Goal: Task Accomplishment & Management: Manage account settings

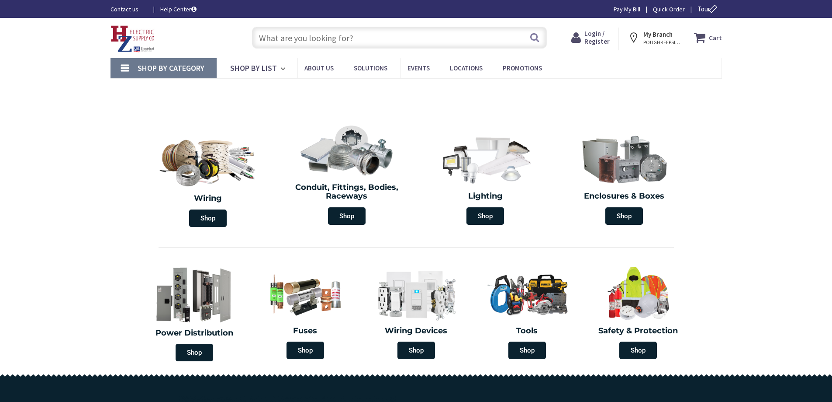
click at [600, 32] on span "Login / Register" at bounding box center [597, 37] width 25 height 16
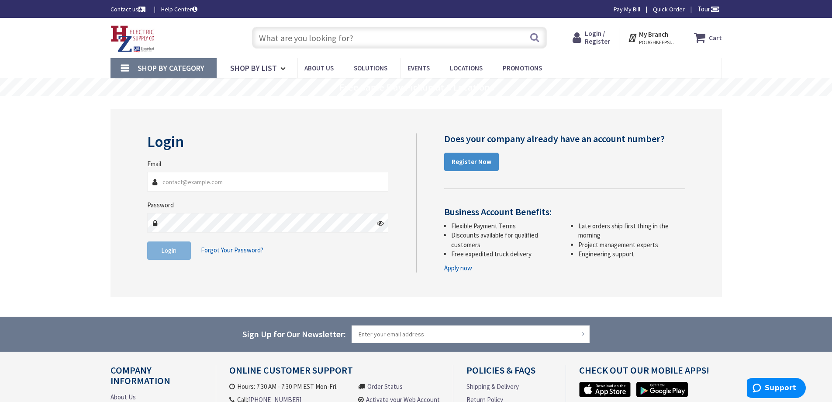
click at [184, 177] on input "Email" at bounding box center [268, 182] width 242 height 20
type input "[PERSON_NAME][EMAIL_ADDRESS][DOMAIN_NAME]"
click at [175, 252] on span "Login" at bounding box center [168, 250] width 15 height 8
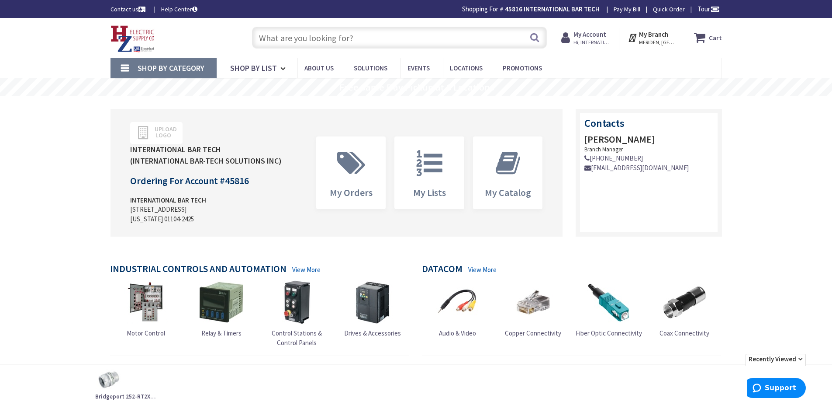
click at [623, 11] on link "Pay My Bill" at bounding box center [627, 9] width 27 height 9
